Goal: Information Seeking & Learning: Learn about a topic

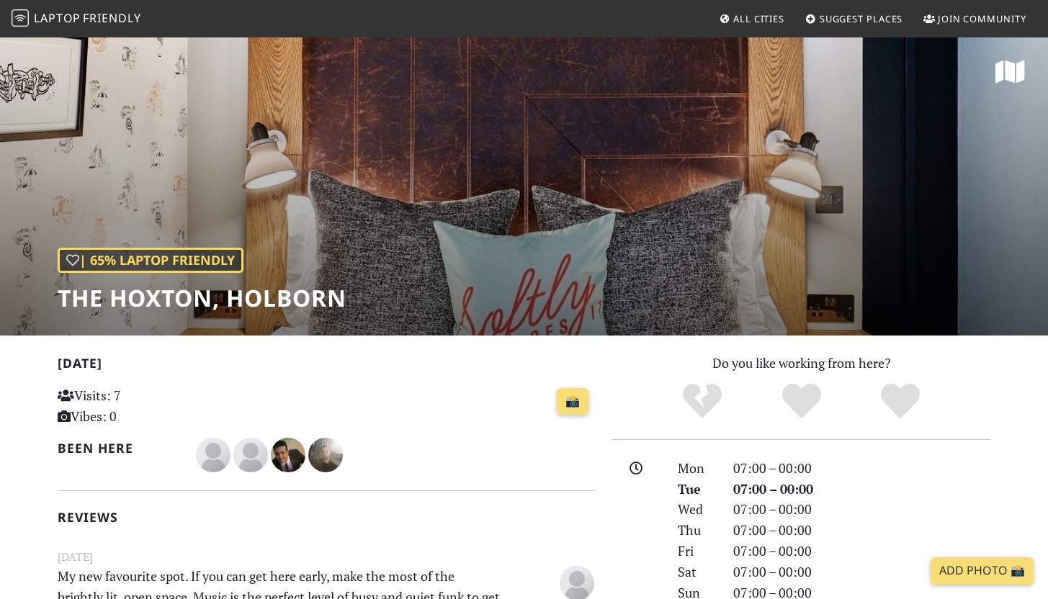
click at [750, 20] on span "All Cities" at bounding box center [759, 18] width 51 height 13
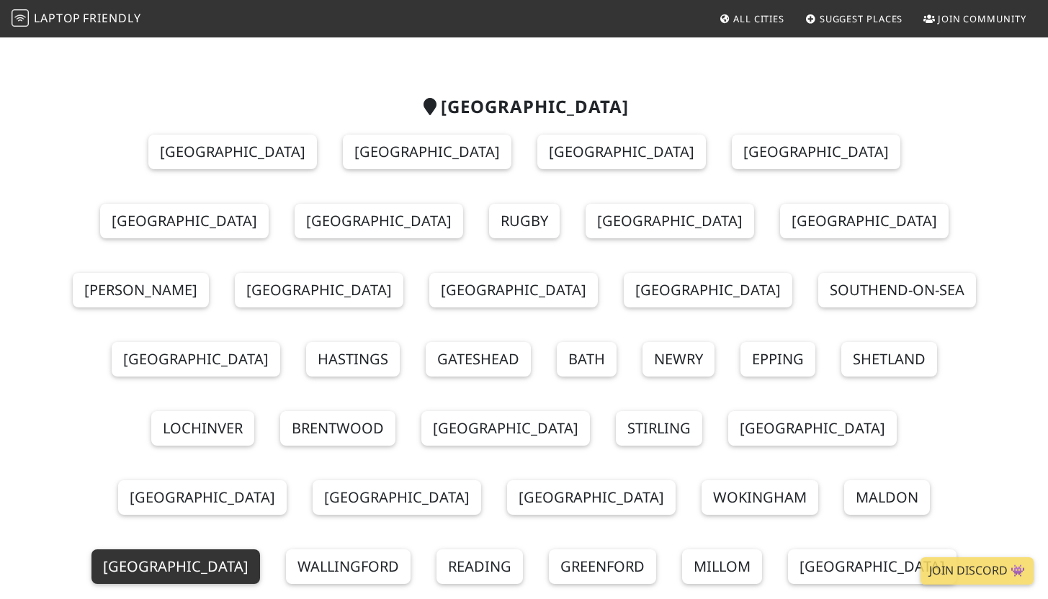
scroll to position [77, 0]
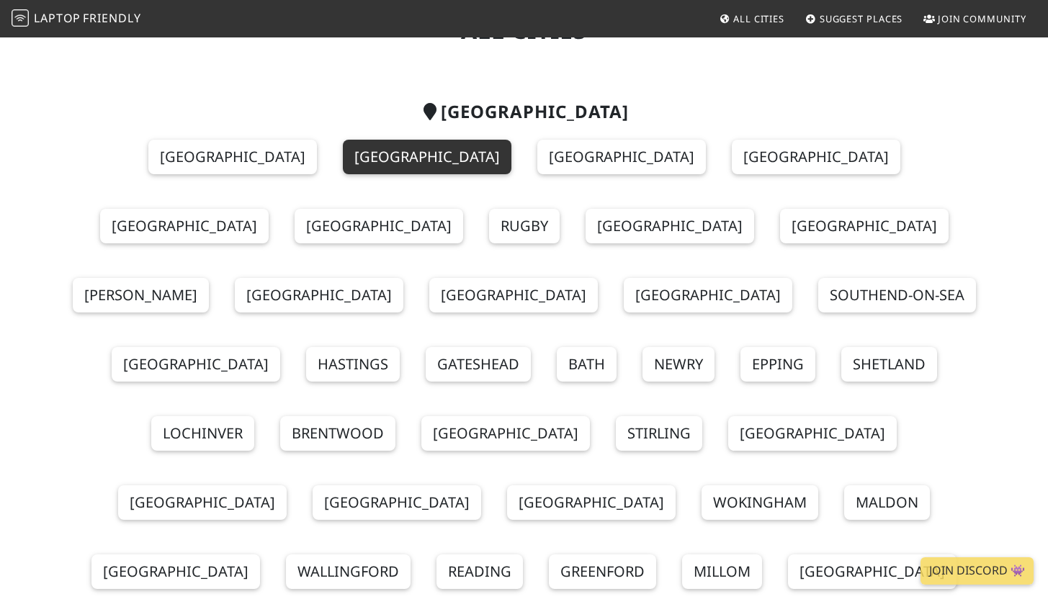
click at [343, 163] on link "[GEOGRAPHIC_DATA]" at bounding box center [427, 157] width 169 height 35
click at [343, 155] on link "[GEOGRAPHIC_DATA]" at bounding box center [427, 157] width 169 height 35
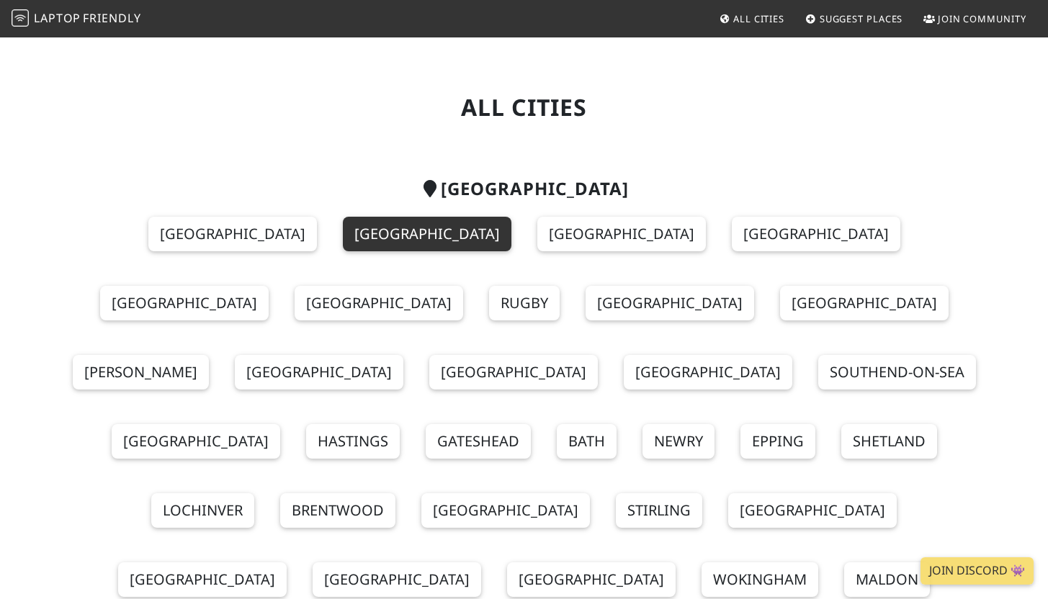
click at [343, 241] on link "[GEOGRAPHIC_DATA]" at bounding box center [427, 234] width 169 height 35
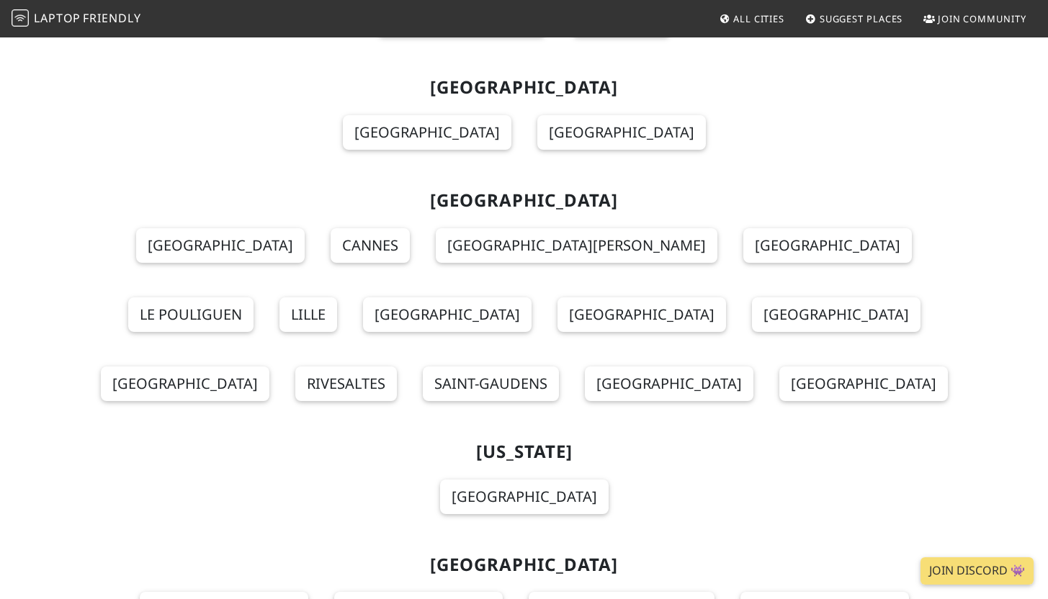
scroll to position [6037, 0]
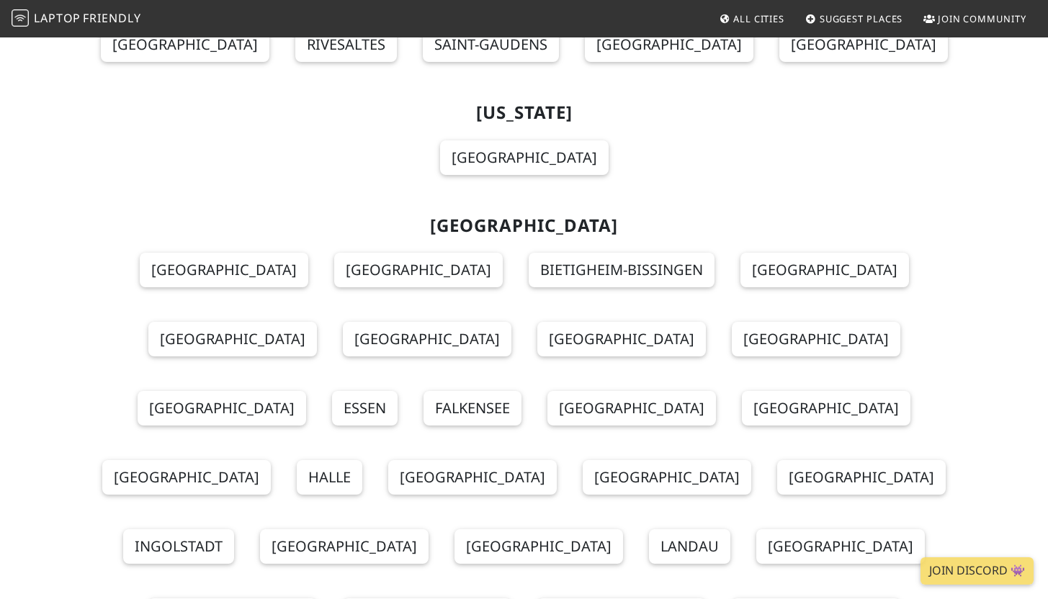
click at [104, 17] on span "Friendly" at bounding box center [112, 18] width 58 height 16
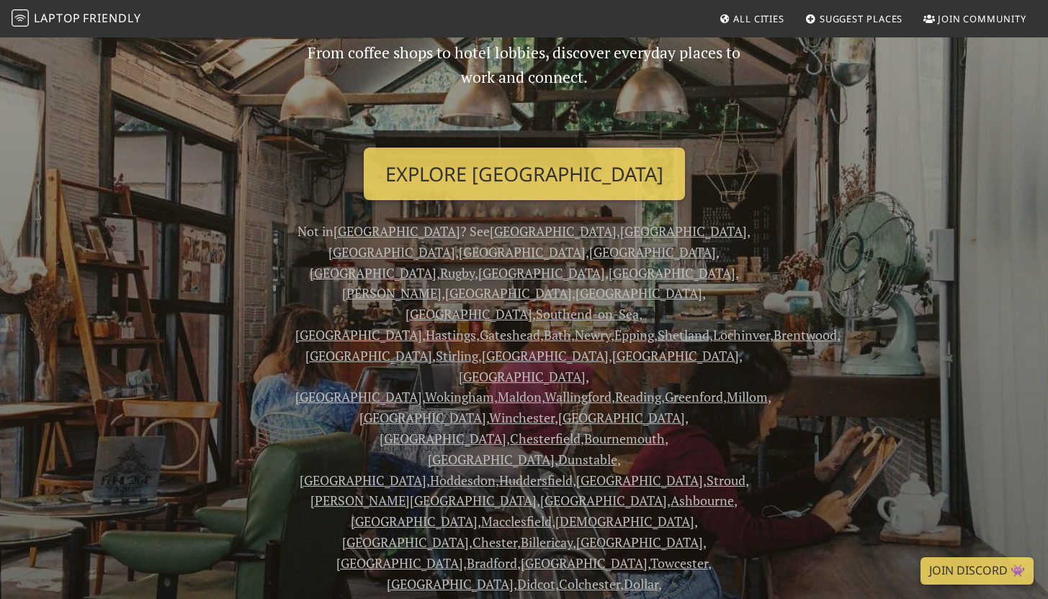
scroll to position [169, 0]
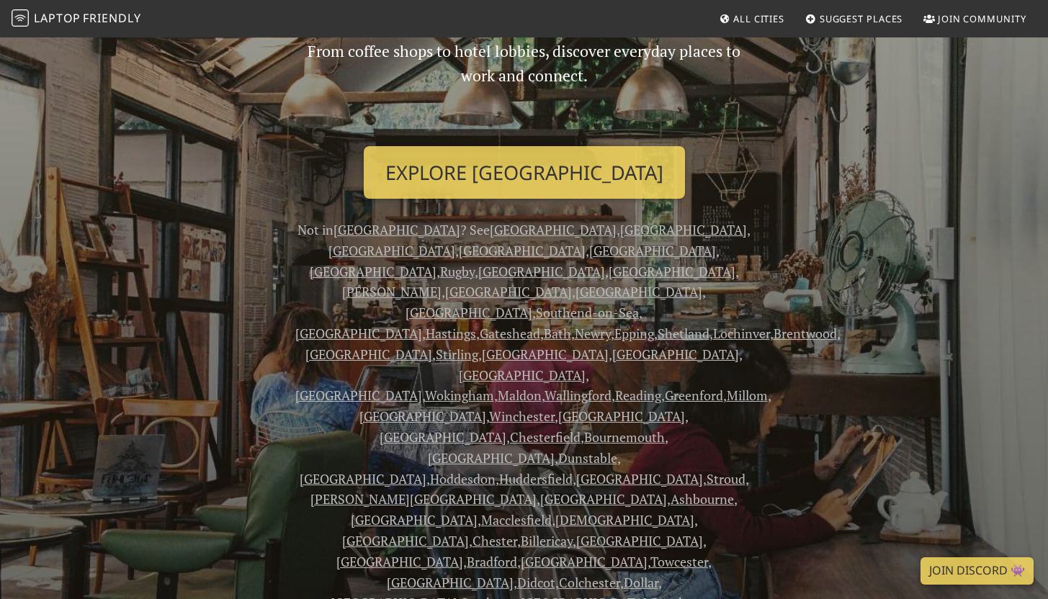
click at [620, 228] on link "[GEOGRAPHIC_DATA]" at bounding box center [683, 229] width 127 height 17
click at [620, 234] on link "[GEOGRAPHIC_DATA]" at bounding box center [683, 229] width 127 height 17
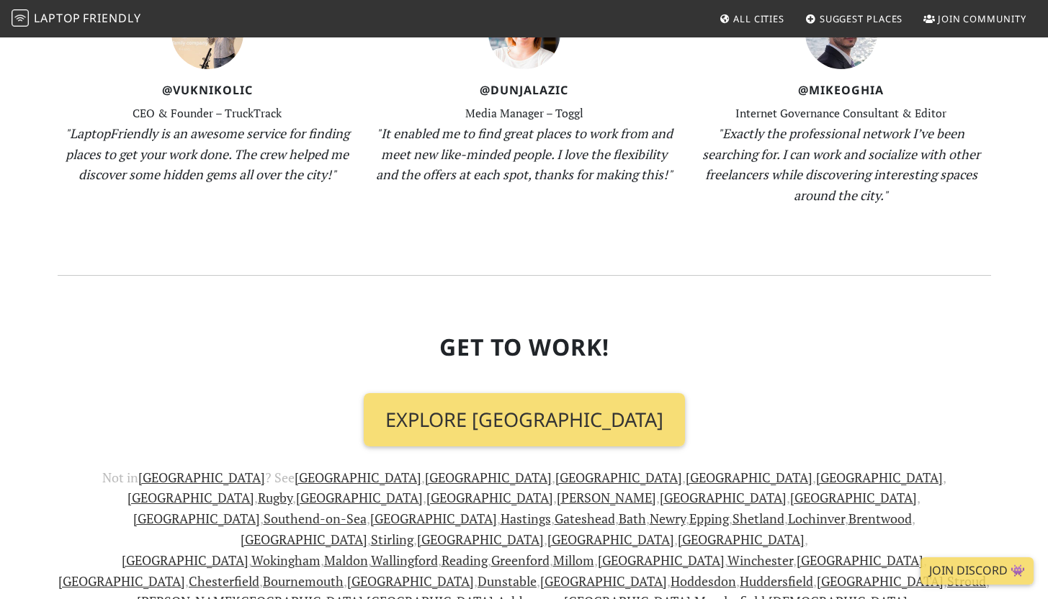
scroll to position [1857, 0]
click at [556, 469] on link "[GEOGRAPHIC_DATA]" at bounding box center [619, 477] width 127 height 17
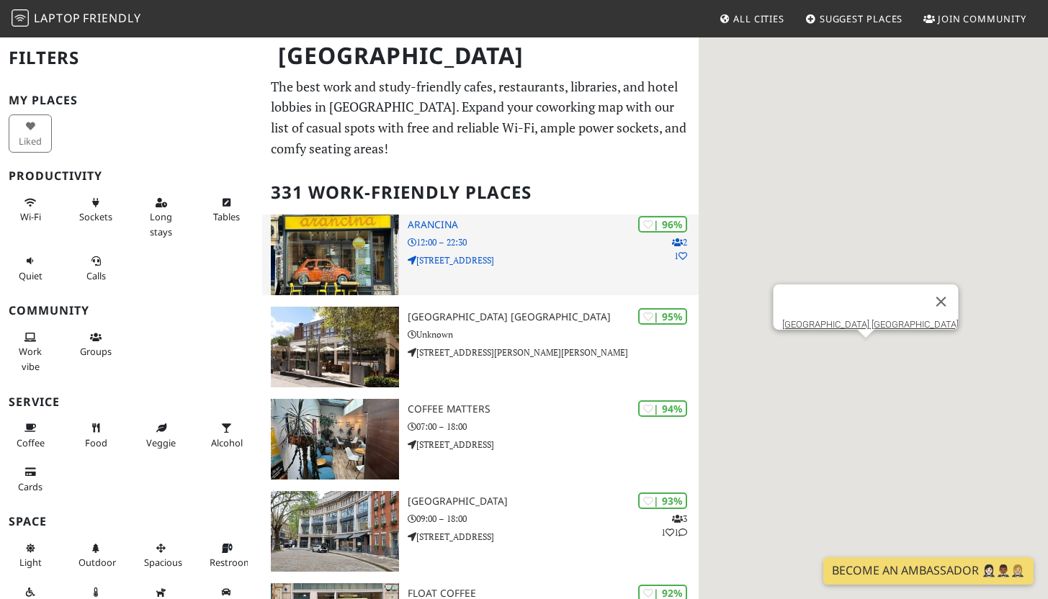
scroll to position [22, 0]
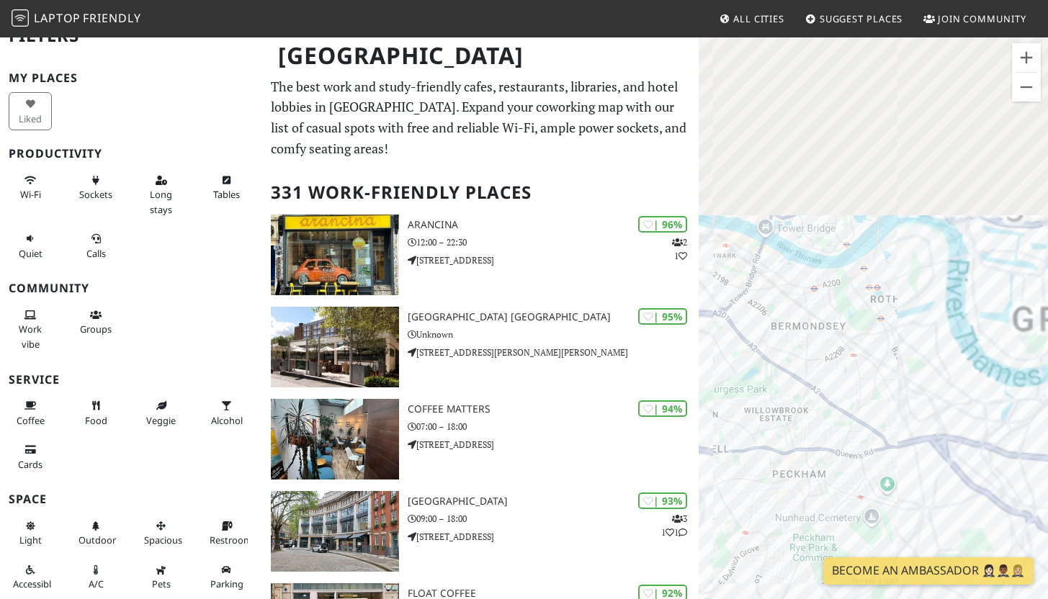
drag, startPoint x: 945, startPoint y: 196, endPoint x: 839, endPoint y: 396, distance: 226.0
click at [845, 398] on div "To navigate, press the arrow keys." at bounding box center [873, 335] width 349 height 599
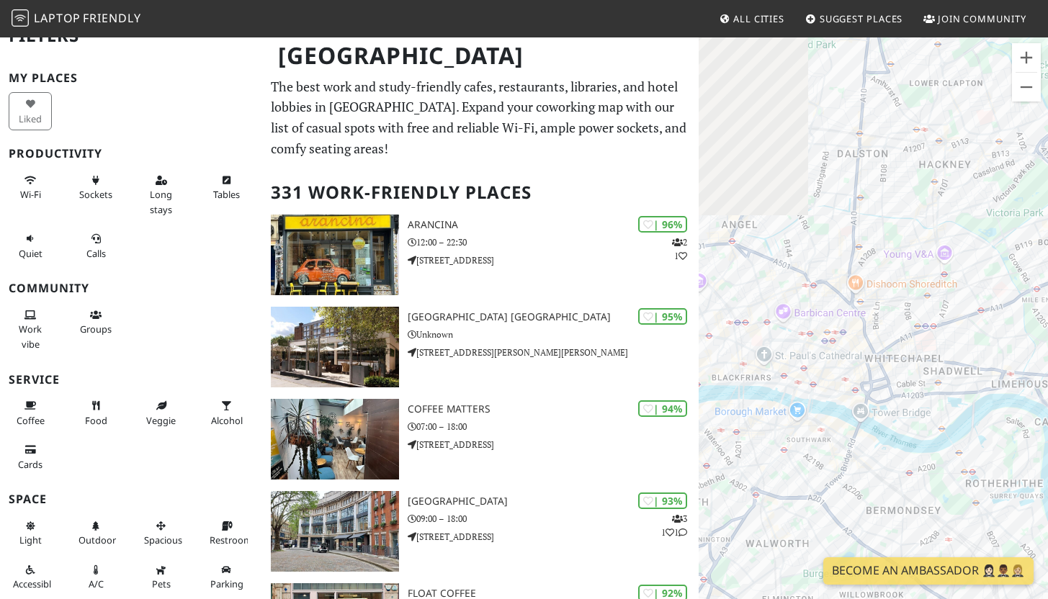
drag, startPoint x: 837, startPoint y: 238, endPoint x: 989, endPoint y: 345, distance: 186.7
click at [989, 345] on div "To navigate, press the arrow keys." at bounding box center [873, 335] width 349 height 599
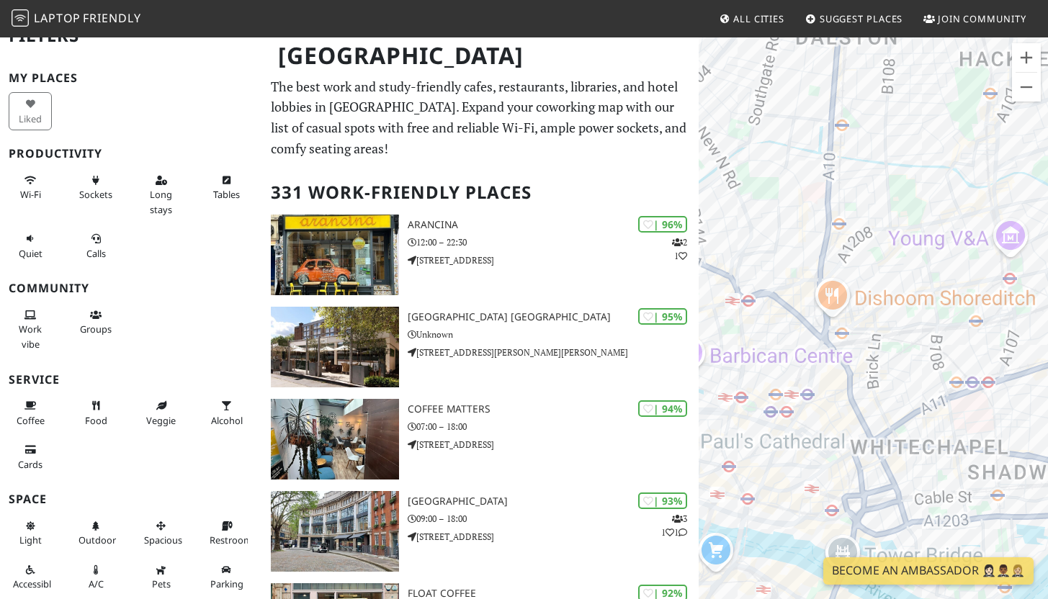
drag, startPoint x: 842, startPoint y: 268, endPoint x: 853, endPoint y: 380, distance: 112.9
click at [853, 380] on div "To navigate, press the arrow keys." at bounding box center [873, 335] width 349 height 599
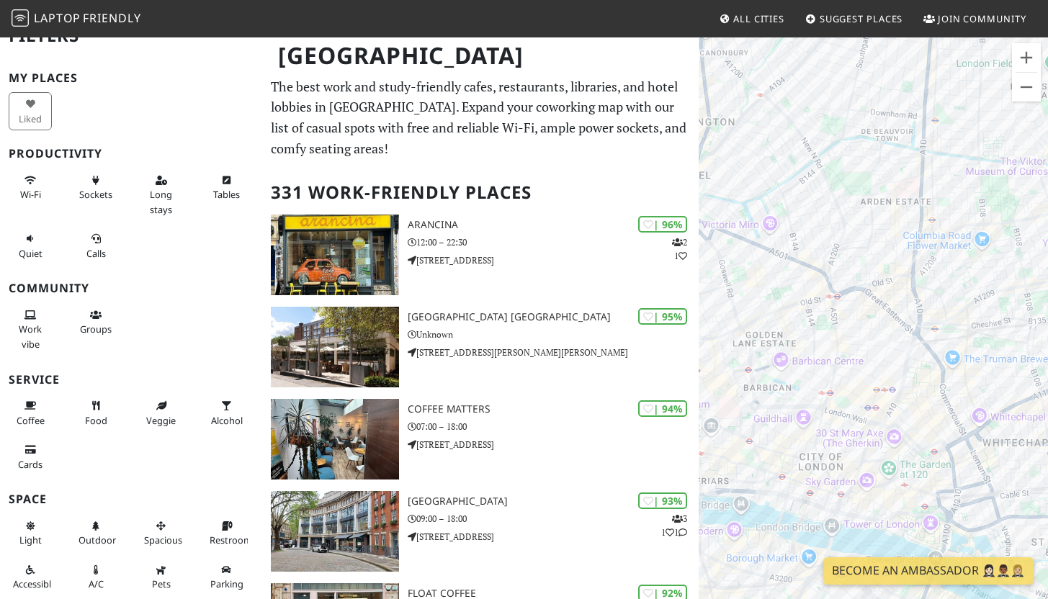
drag, startPoint x: 860, startPoint y: 212, endPoint x: 955, endPoint y: 208, distance: 95.2
click at [955, 208] on div "To navigate, press the arrow keys." at bounding box center [873, 335] width 349 height 599
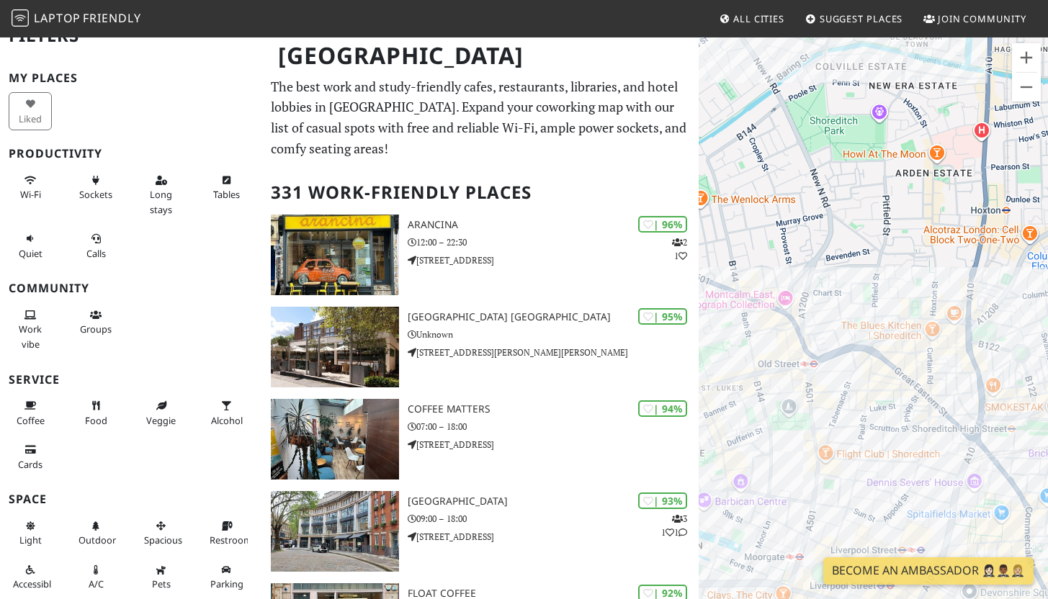
drag, startPoint x: 890, startPoint y: 244, endPoint x: 873, endPoint y: 224, distance: 26.1
click at [873, 225] on div "To navigate, press the arrow keys." at bounding box center [873, 335] width 349 height 599
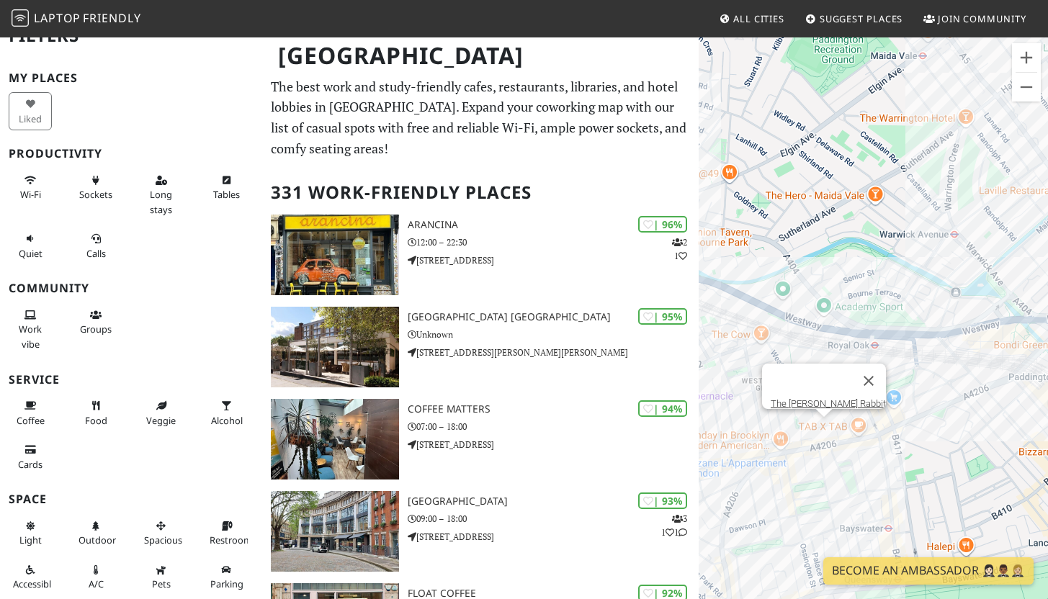
click at [823, 425] on div "To navigate, press the arrow keys. The Rusty Rabbit" at bounding box center [873, 335] width 349 height 599
click at [824, 422] on div "To navigate, press the arrow keys. The Rusty Rabbit The Rusty Rabbit" at bounding box center [873, 335] width 349 height 599
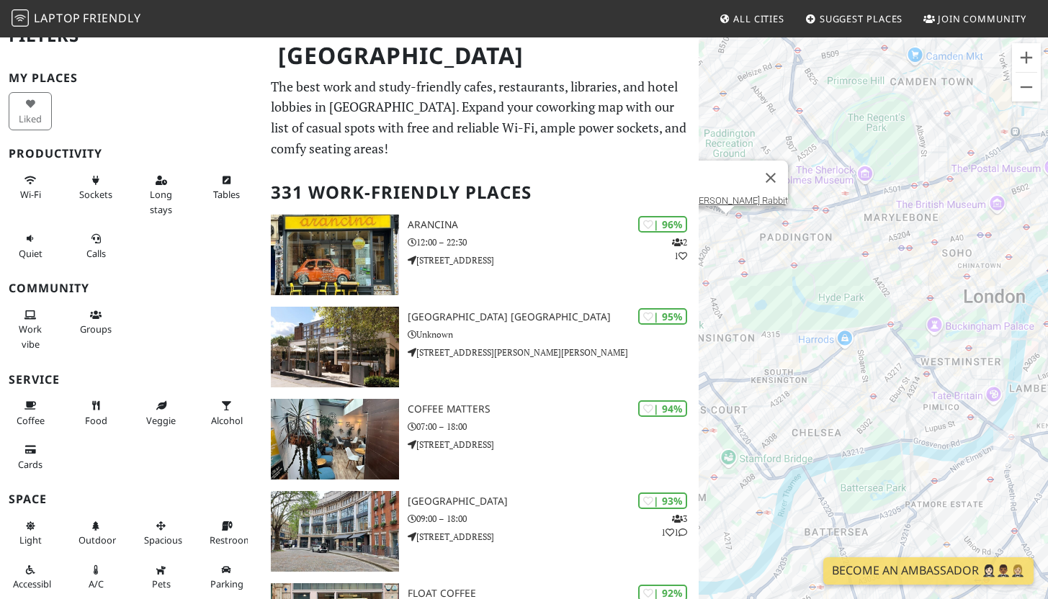
drag, startPoint x: 858, startPoint y: 411, endPoint x: 749, endPoint y: 339, distance: 130.5
click at [750, 340] on div "To navigate, press the arrow keys. The Rusty Rabbit" at bounding box center [873, 335] width 349 height 599
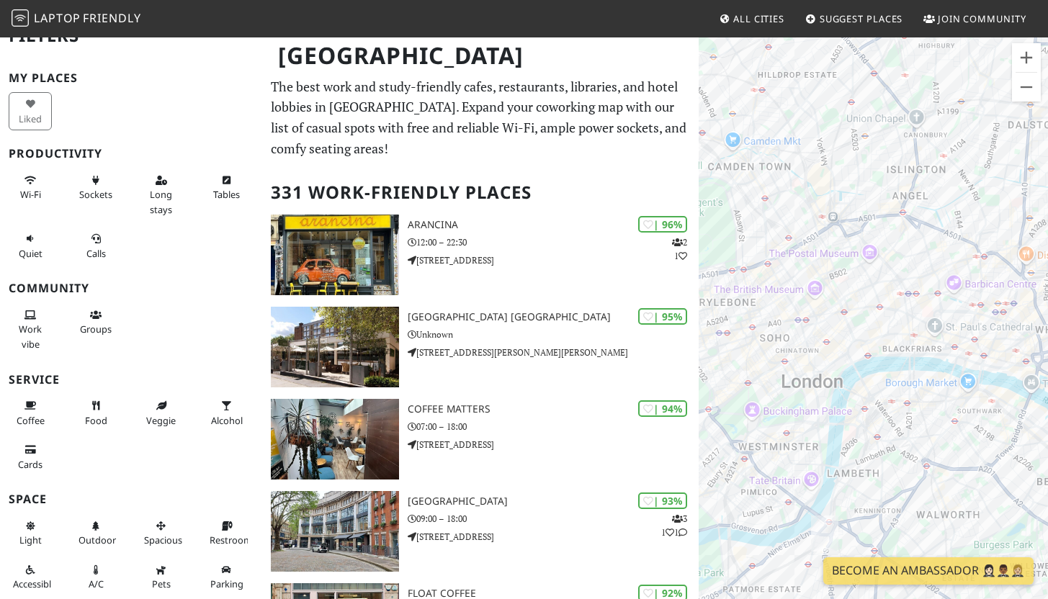
drag, startPoint x: 917, startPoint y: 369, endPoint x: 789, endPoint y: 474, distance: 165.9
click at [789, 474] on div "To navigate, press the arrow keys. The Rusty Rabbit" at bounding box center [873, 335] width 349 height 599
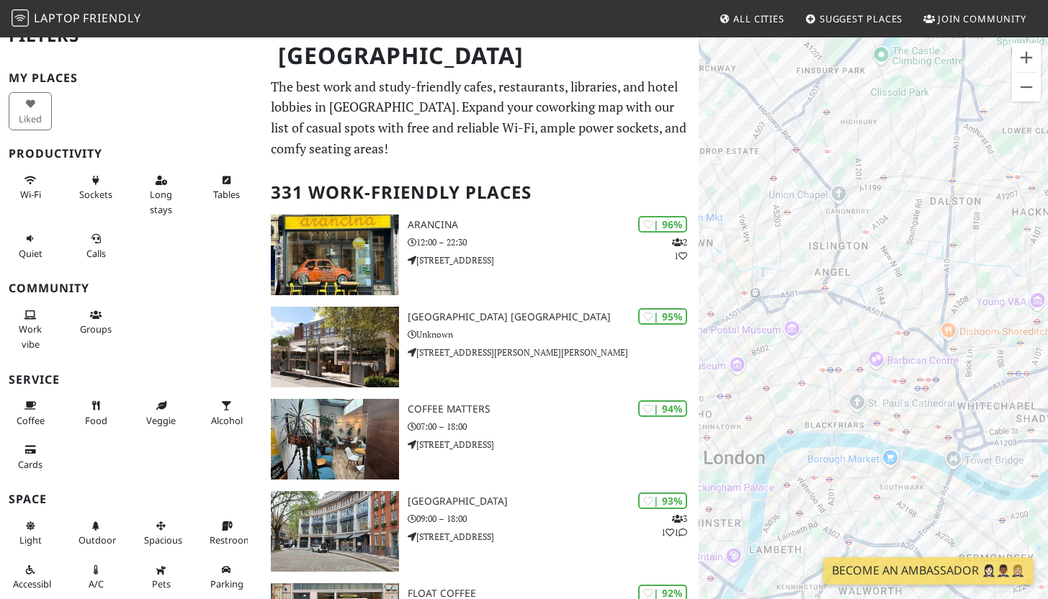
drag, startPoint x: 886, startPoint y: 393, endPoint x: 818, endPoint y: 471, distance: 103.2
click at [818, 471] on div "To navigate, press the arrow keys. The Rusty Rabbit" at bounding box center [873, 335] width 349 height 599
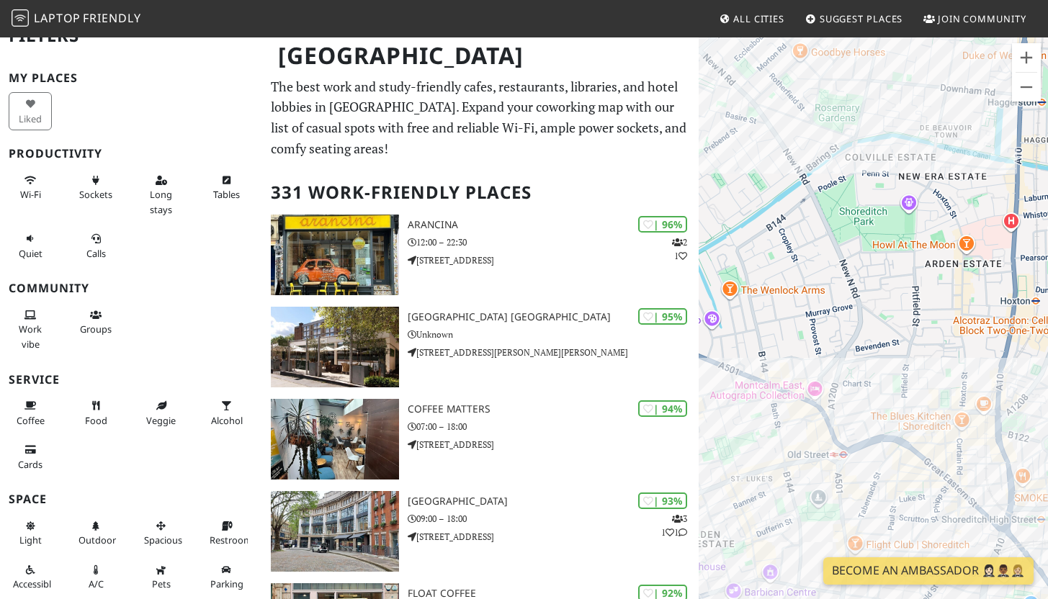
drag, startPoint x: 938, startPoint y: 311, endPoint x: 891, endPoint y: 329, distance: 50.9
click at [891, 329] on div "To navigate, press the arrow keys. The Rusty Rabbit" at bounding box center [873, 335] width 349 height 599
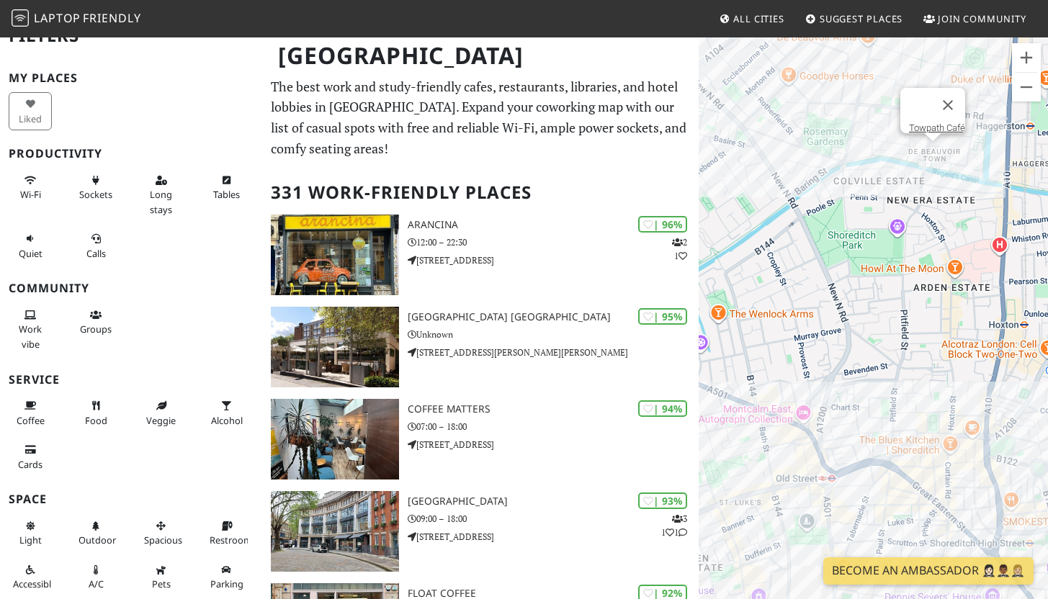
click at [933, 145] on div "To navigate, press the arrow keys. The Rusty Rabbit Towpath Café" at bounding box center [873, 335] width 349 height 599
click at [926, 122] on link "Towpath Café" at bounding box center [937, 127] width 56 height 11
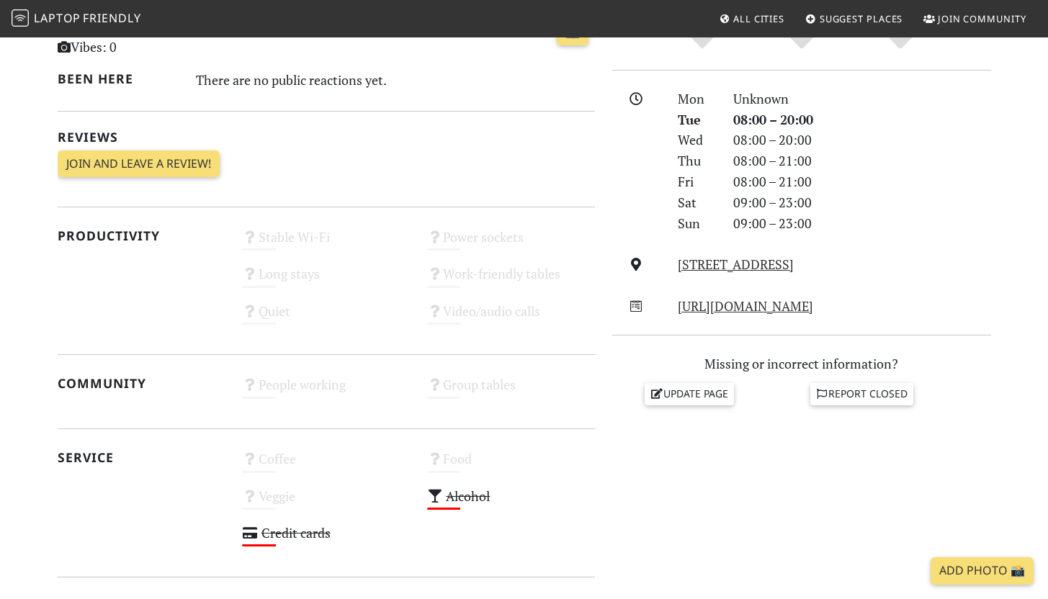
scroll to position [175, 0]
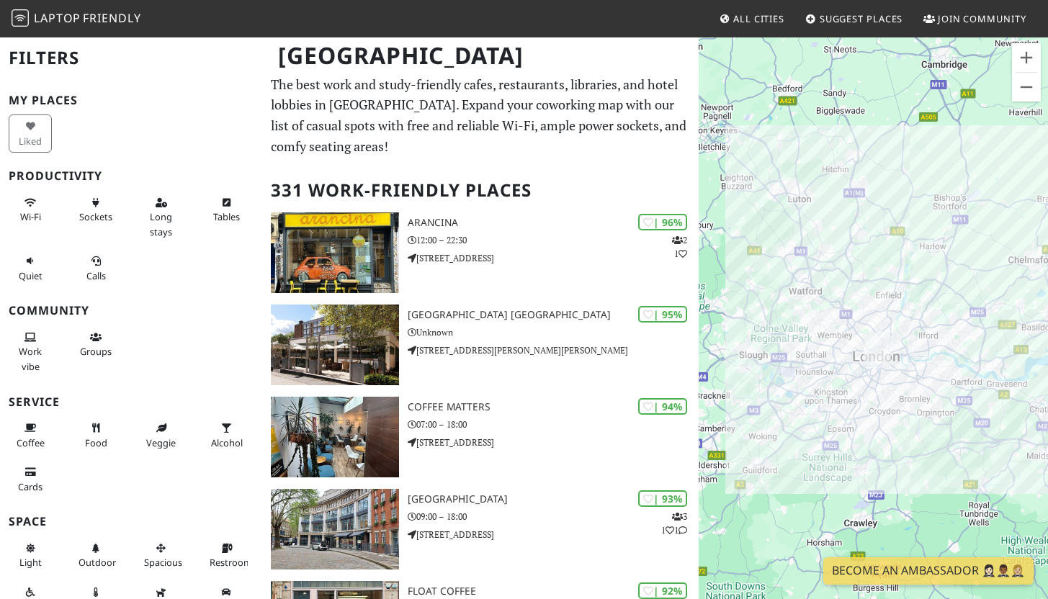
scroll to position [3, 0]
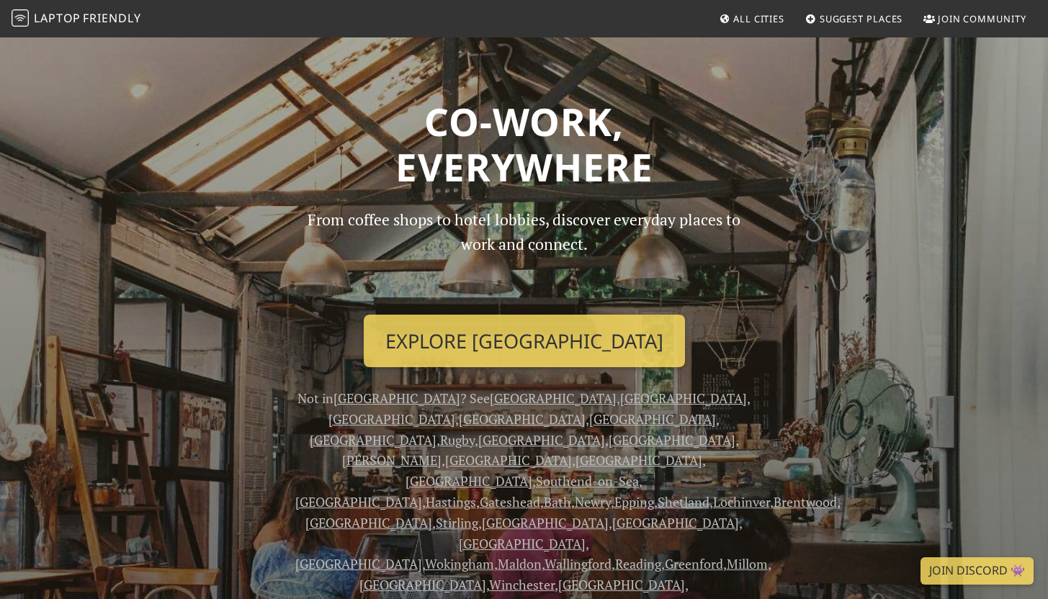
scroll to position [1296, 0]
